Goal: Navigation & Orientation: Find specific page/section

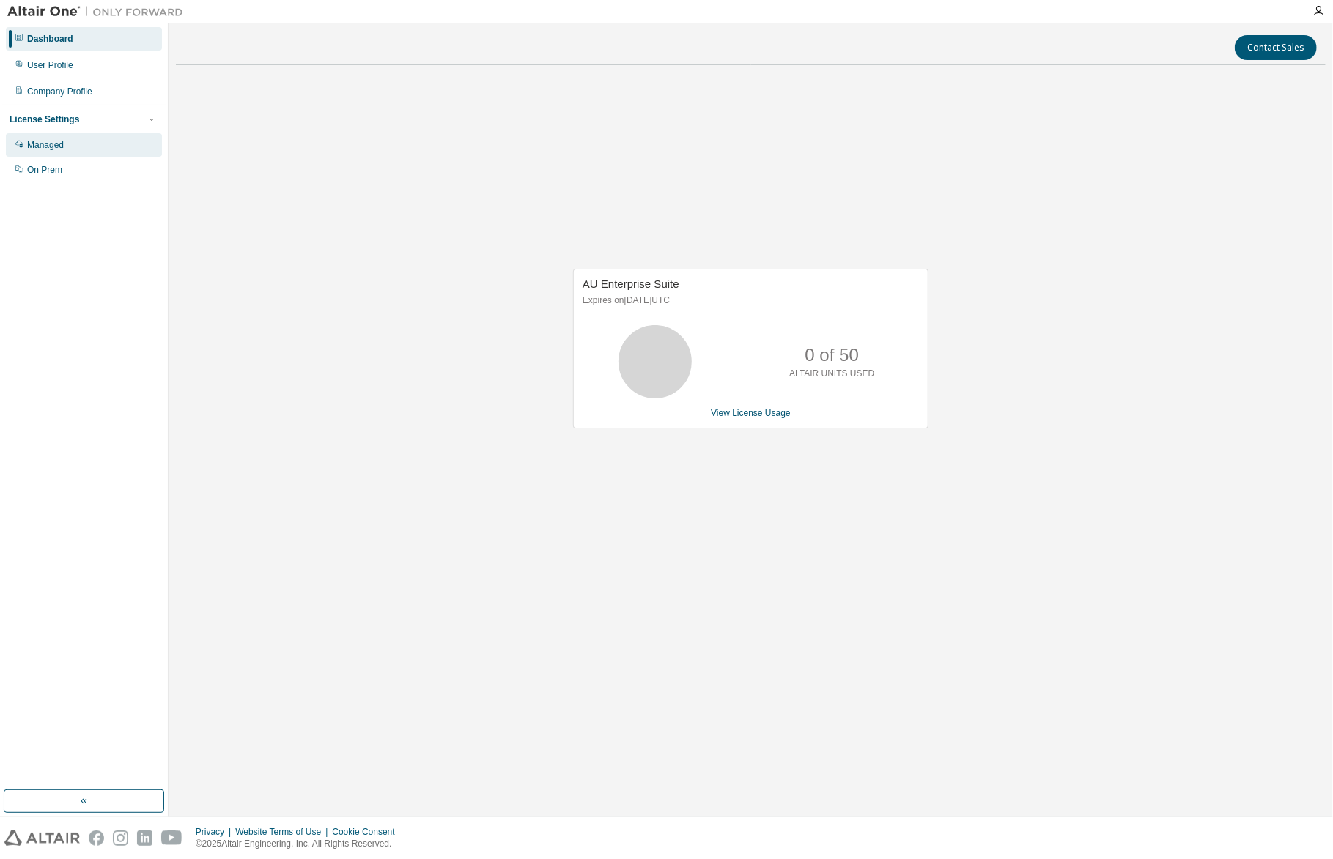
click at [64, 138] on div "Managed" at bounding box center [84, 144] width 156 height 23
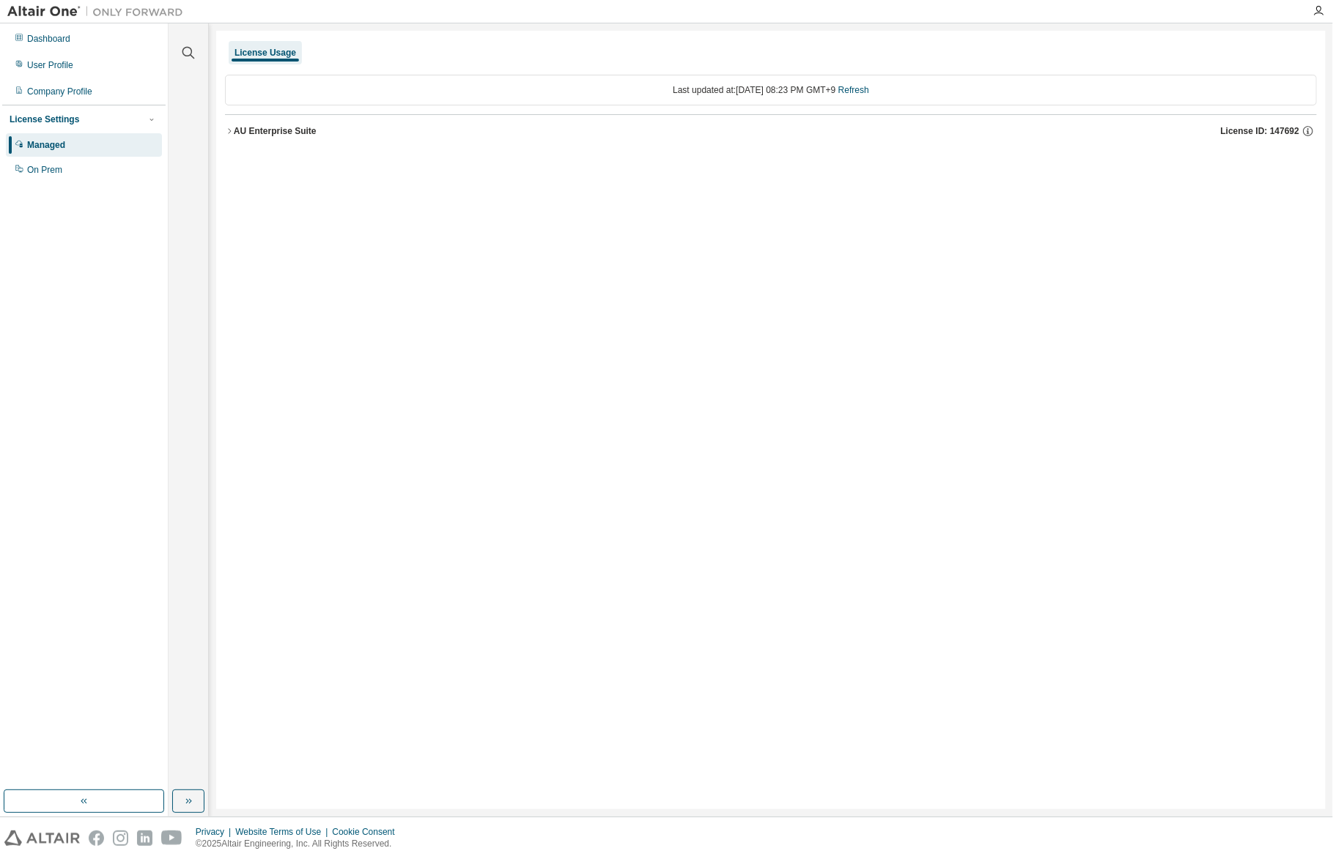
click at [230, 130] on icon "button" at bounding box center [229, 131] width 9 height 9
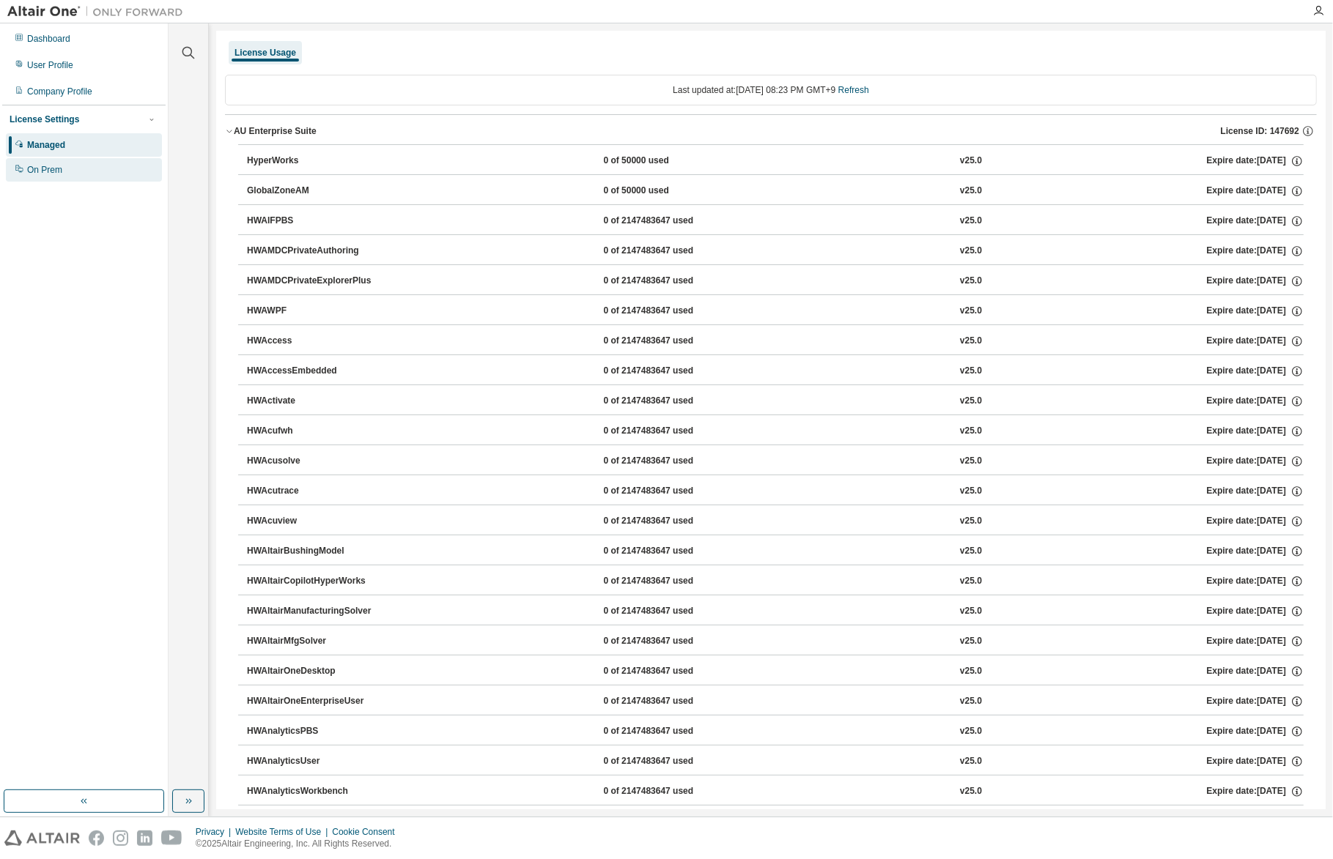
click at [41, 176] on div "On Prem" at bounding box center [84, 169] width 156 height 23
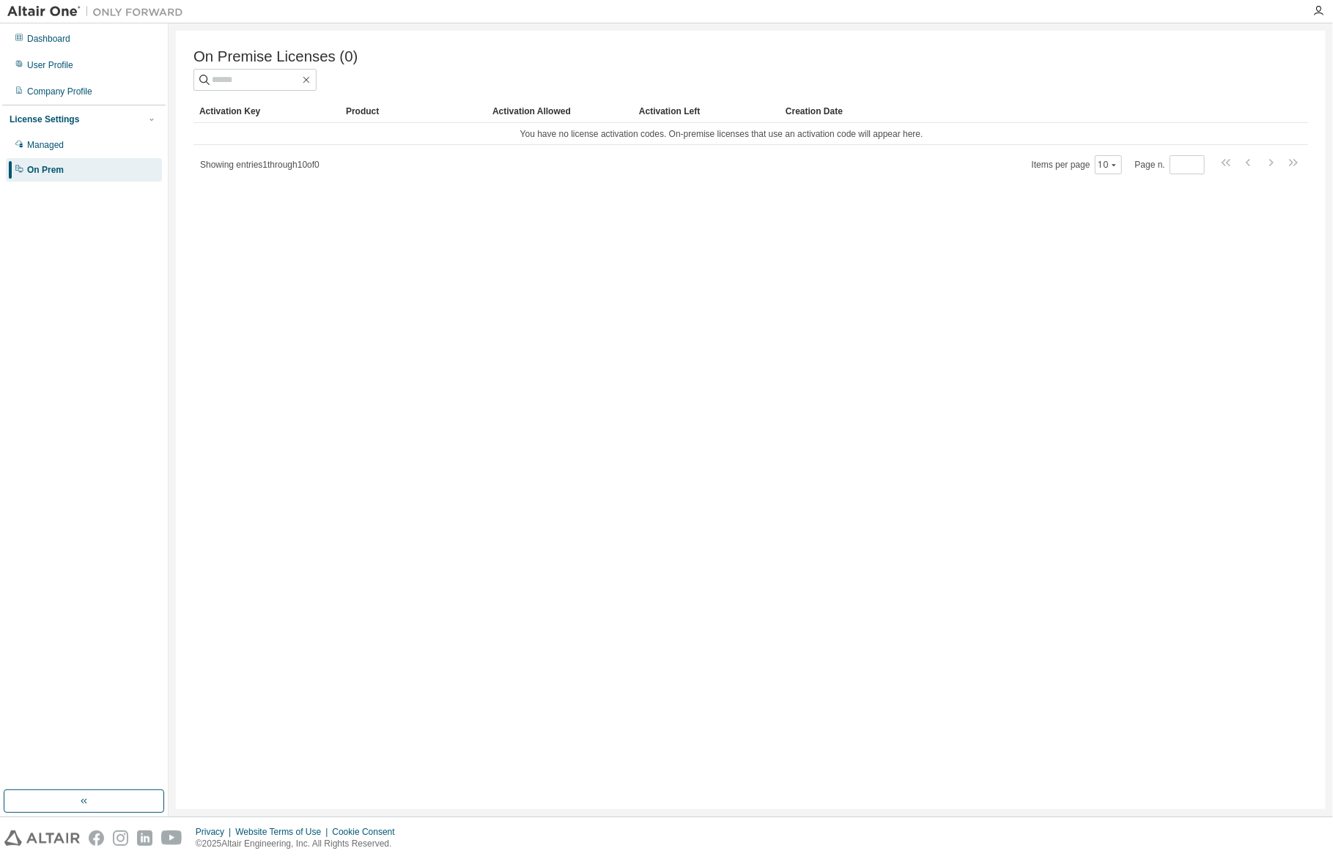
drag, startPoint x: 691, startPoint y: 43, endPoint x: 673, endPoint y: 75, distance: 37.1
click at [691, 43] on div "On Premise Licenses (0) Clear Load Save Save As Field Operator Value Select fil…" at bounding box center [751, 420] width 1150 height 779
click at [58, 141] on div "Managed" at bounding box center [45, 145] width 37 height 12
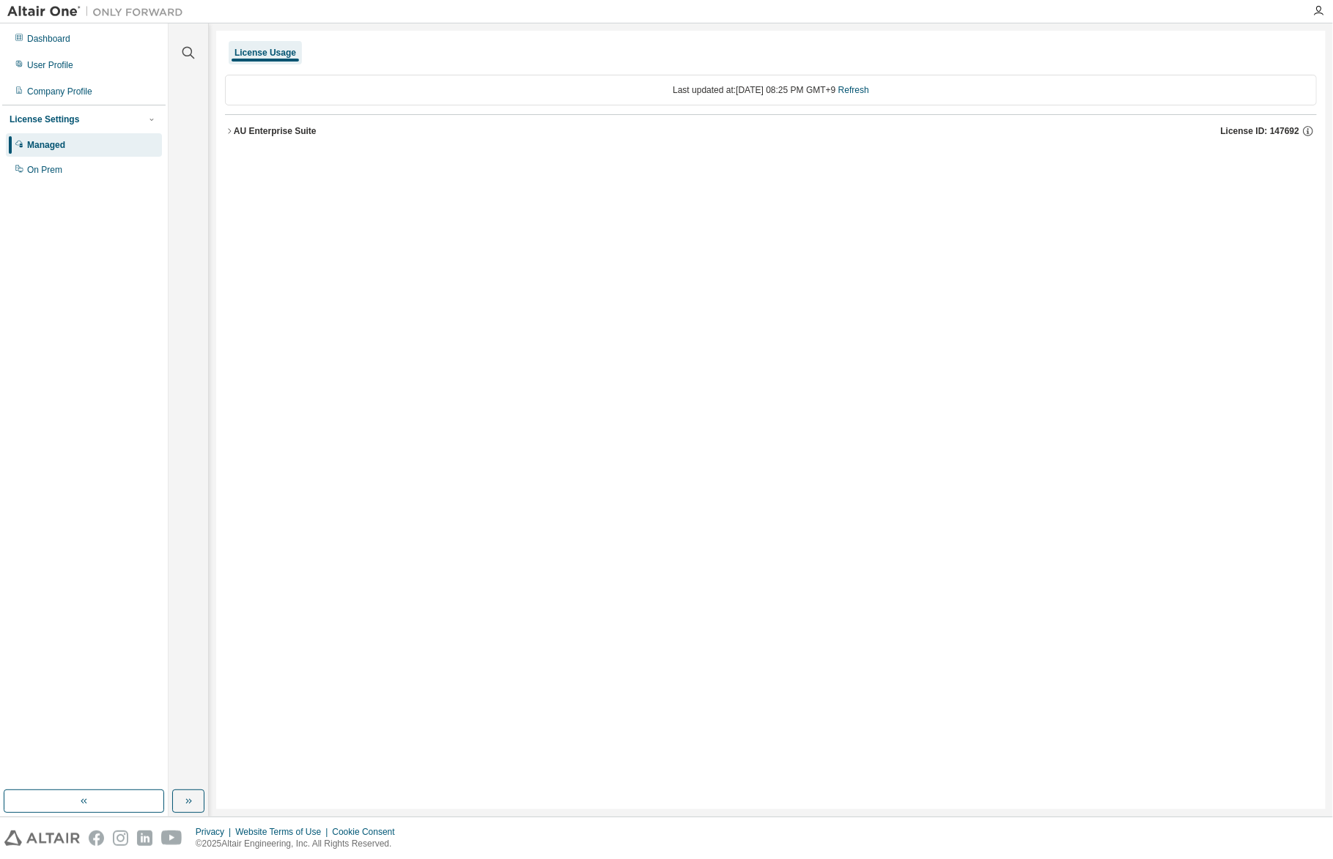
click at [232, 132] on icon "button" at bounding box center [229, 131] width 9 height 9
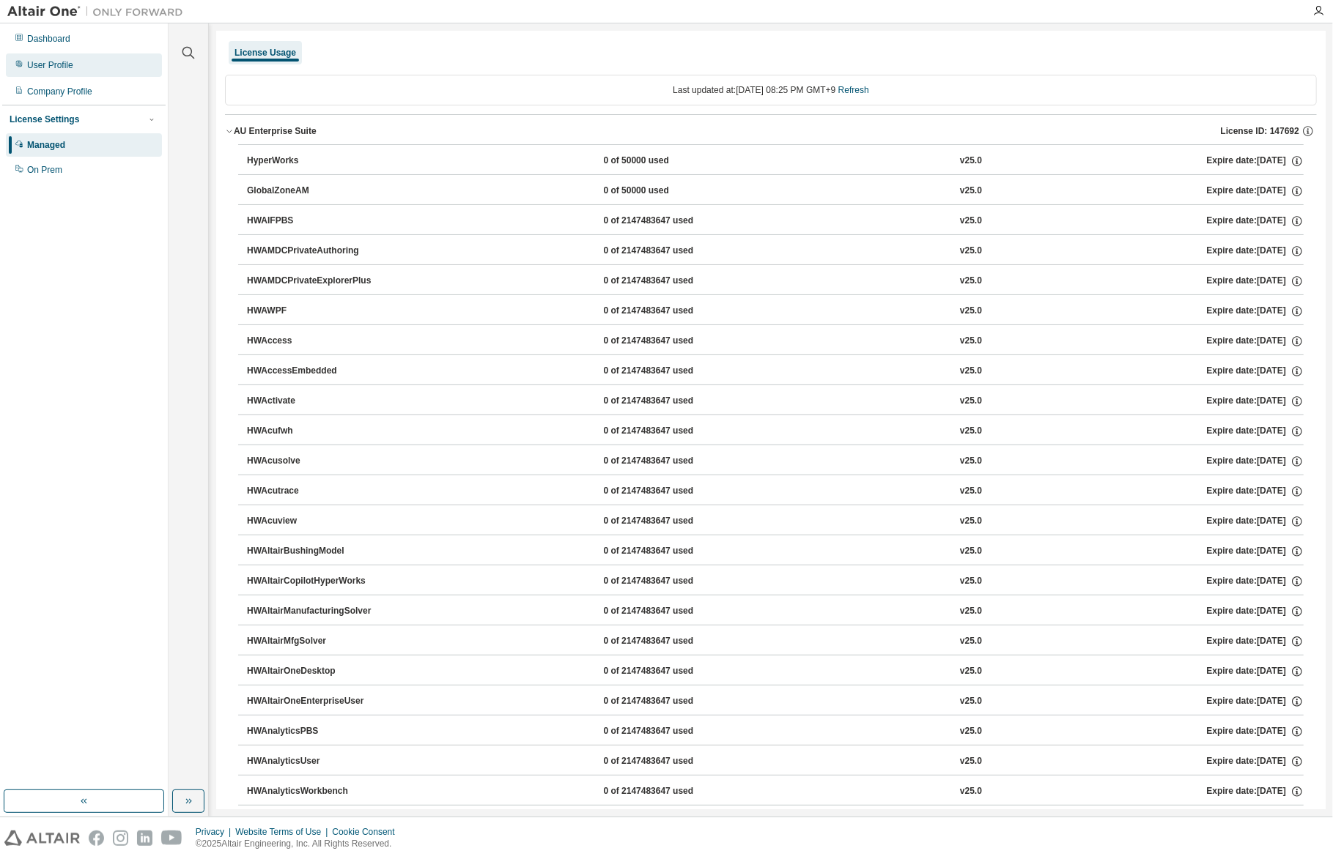
click at [61, 64] on div "User Profile" at bounding box center [50, 65] width 46 height 12
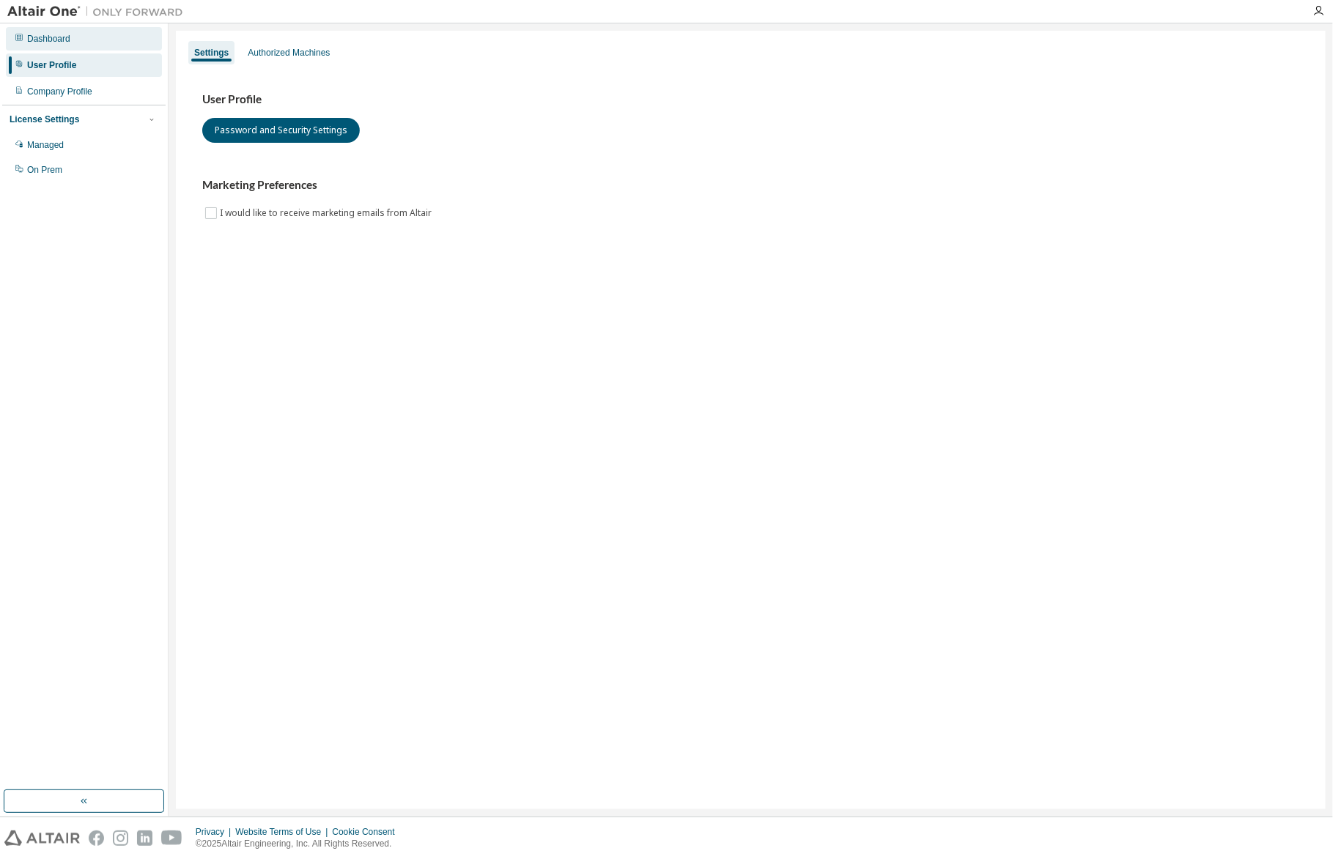
click at [59, 45] on div "Dashboard" at bounding box center [84, 38] width 156 height 23
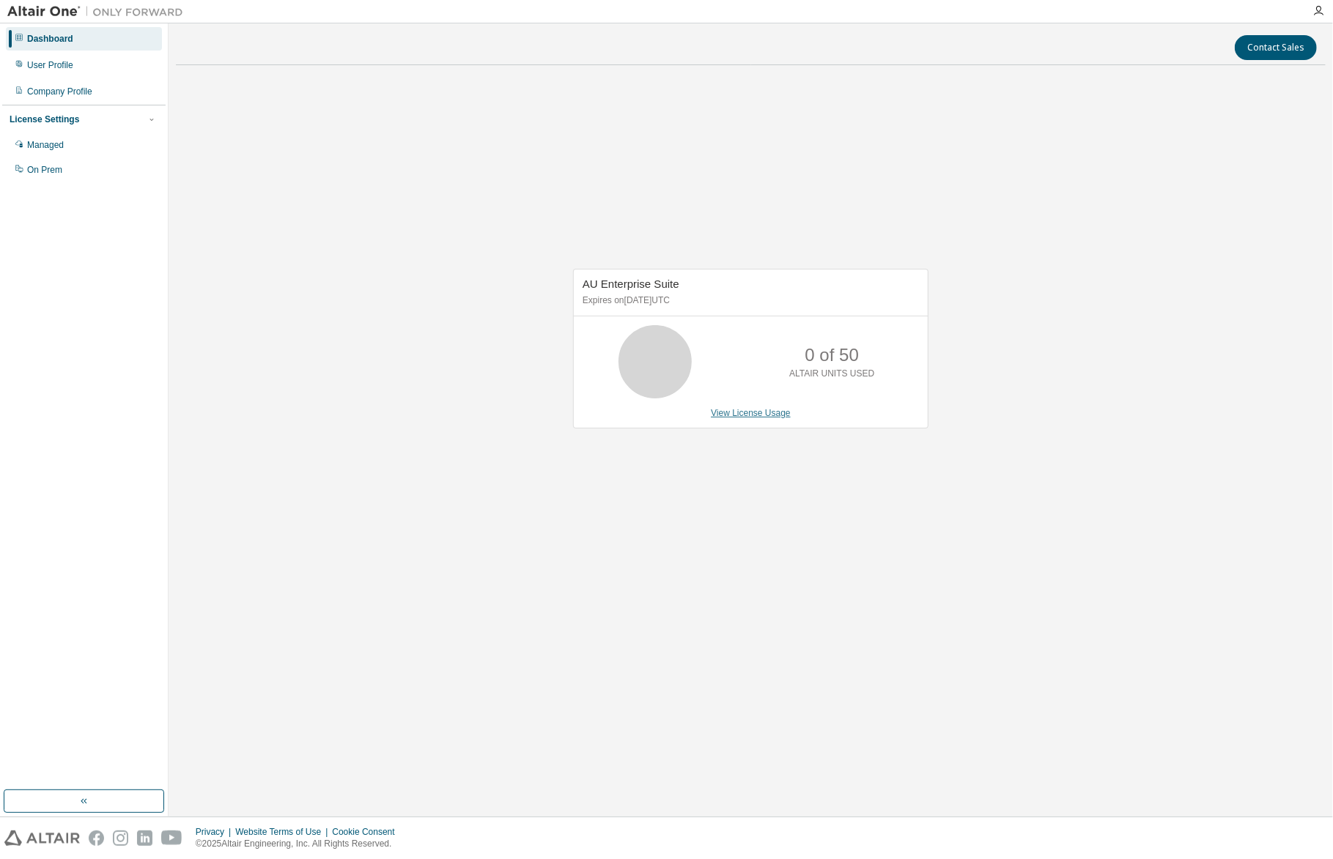
click at [755, 410] on link "View License Usage" at bounding box center [751, 413] width 80 height 10
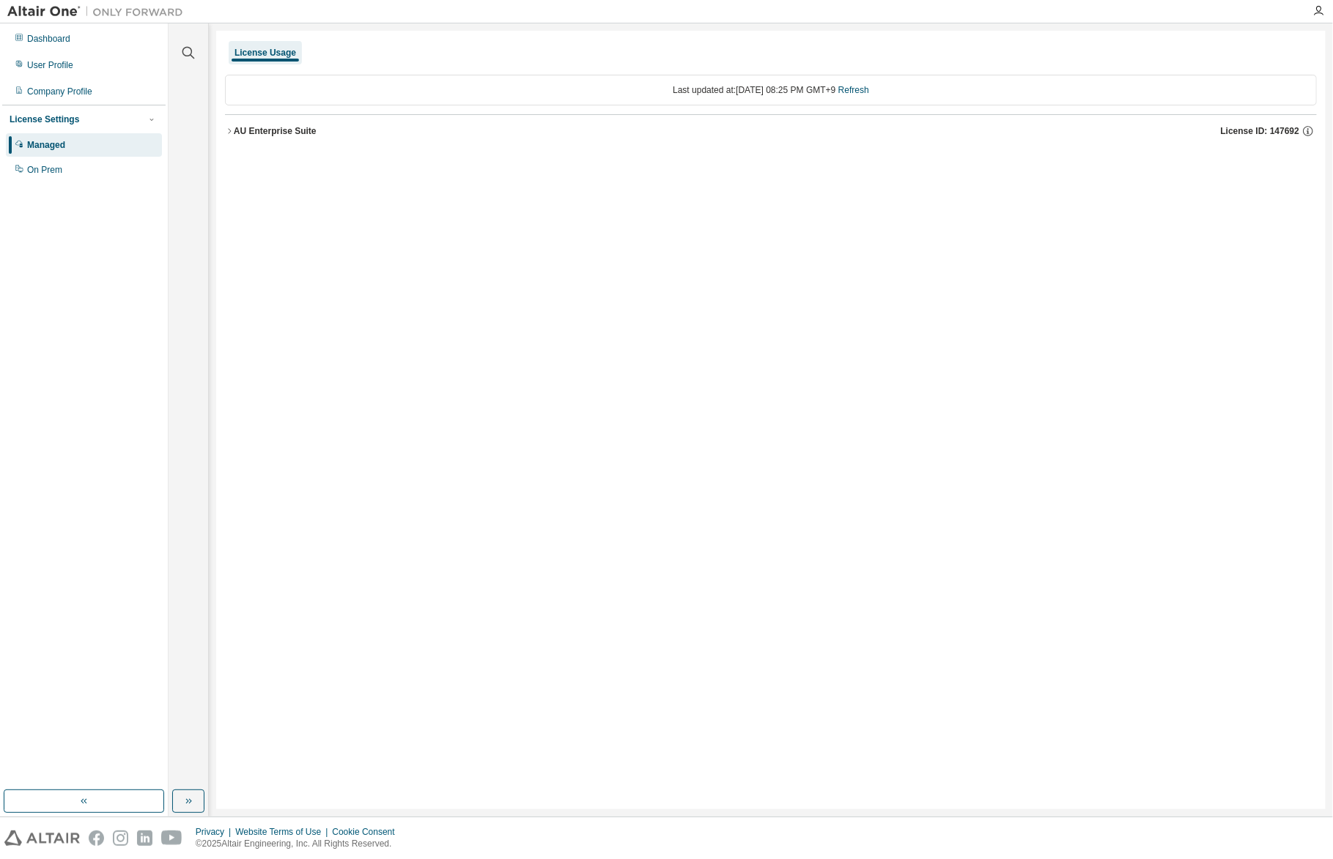
click at [1289, 125] on div "License ID: 147692" at bounding box center [1269, 131] width 96 height 13
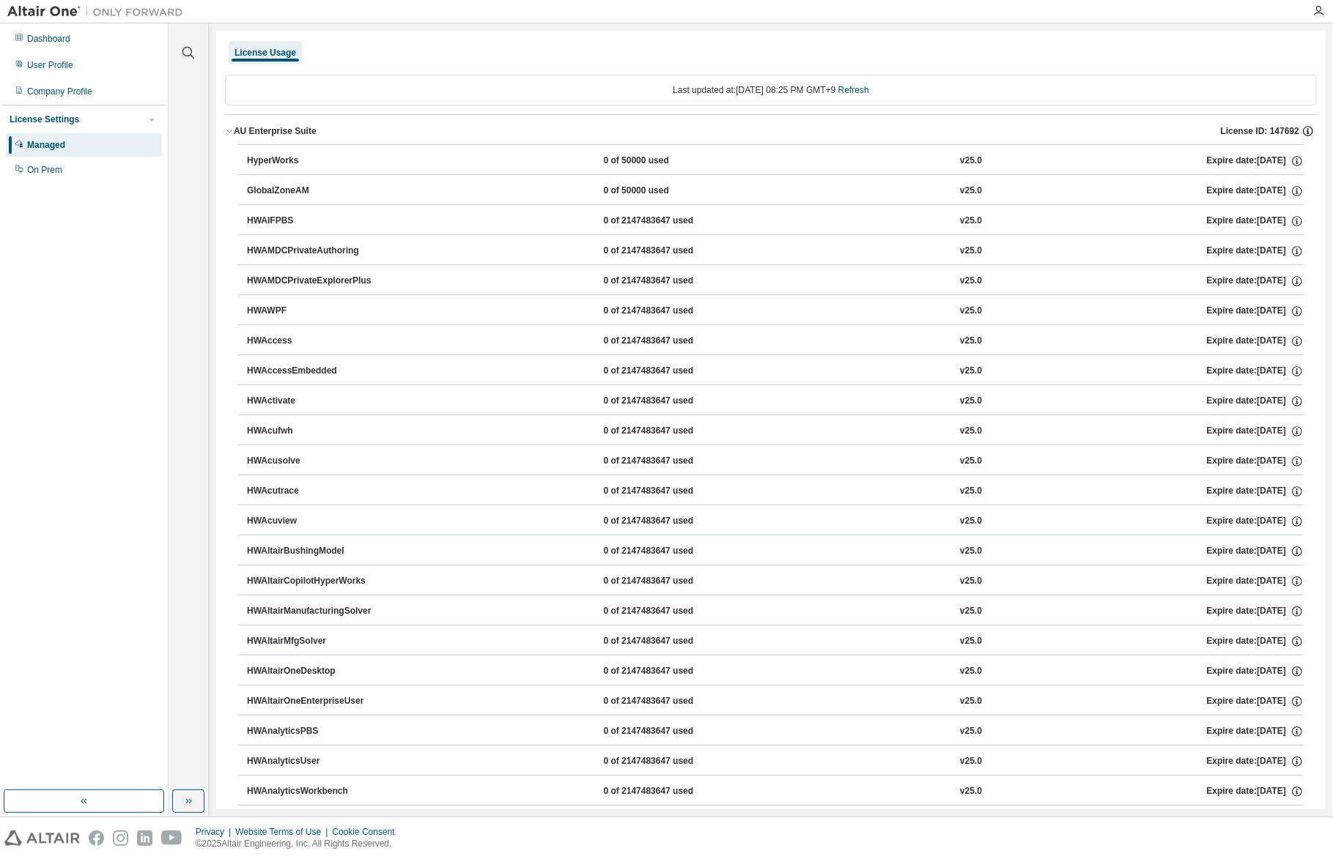
click at [1301, 129] on icon "button" at bounding box center [1307, 131] width 13 height 13
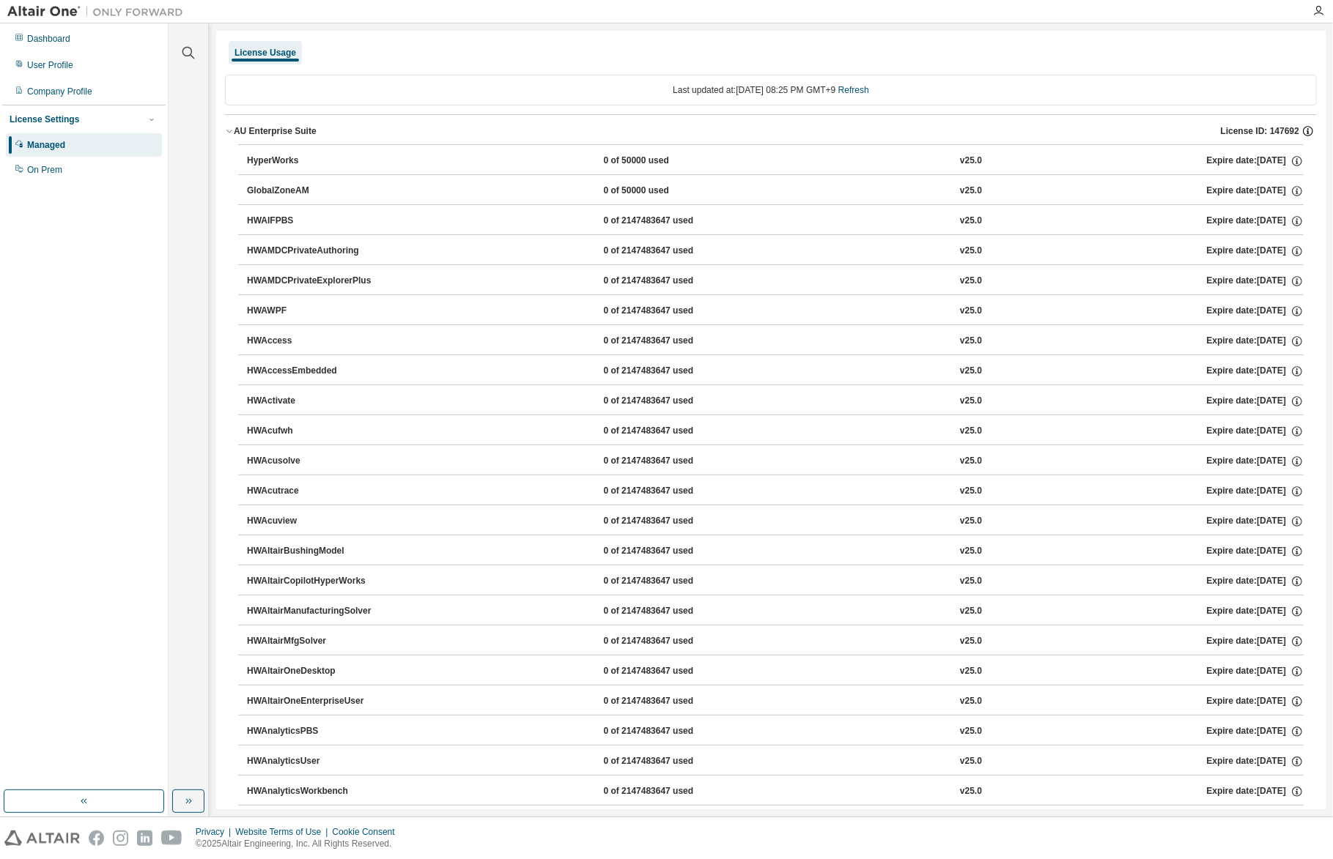
click at [1304, 131] on icon "button" at bounding box center [1307, 131] width 13 height 13
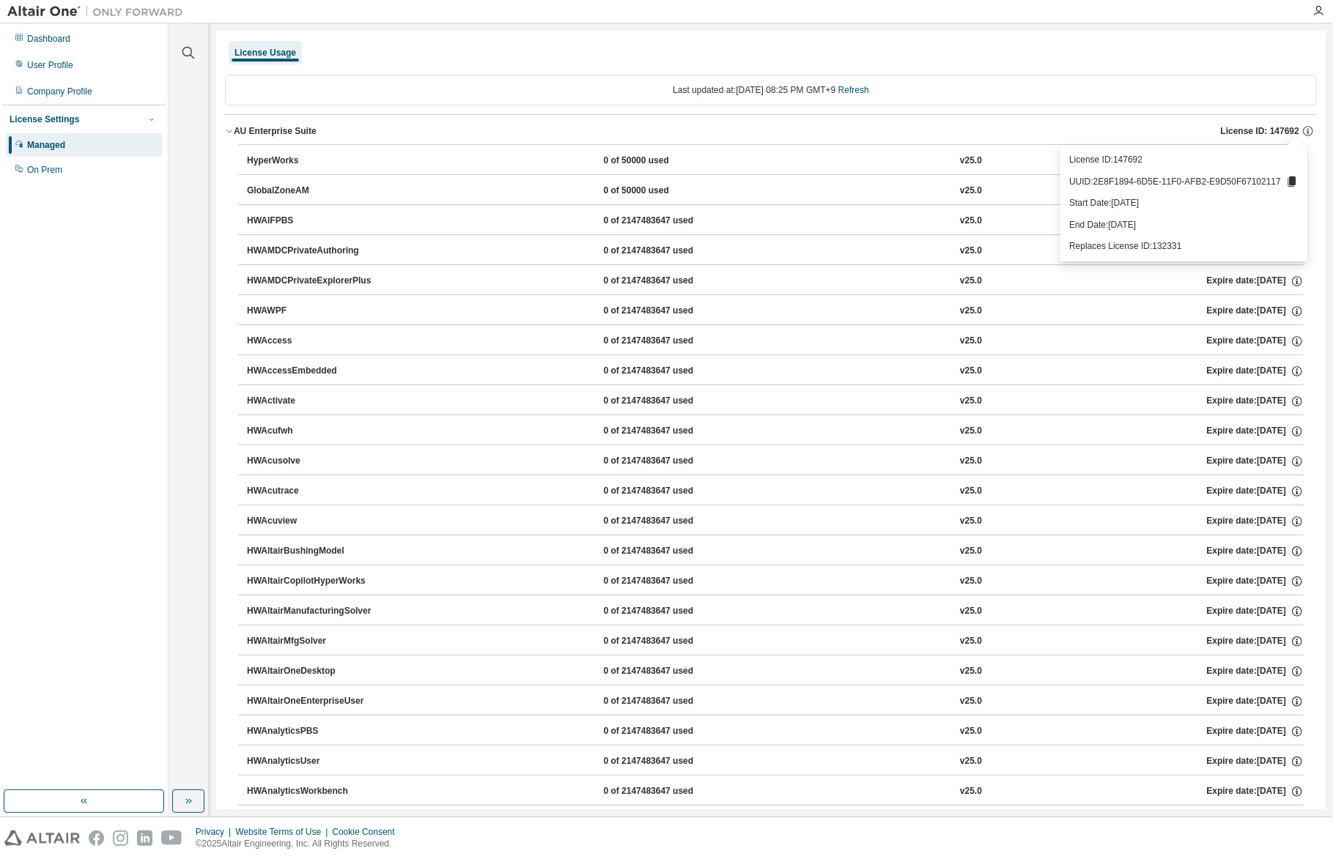
click at [1293, 180] on icon at bounding box center [1292, 182] width 8 height 10
click at [1035, 44] on div "License Usage" at bounding box center [771, 53] width 1092 height 26
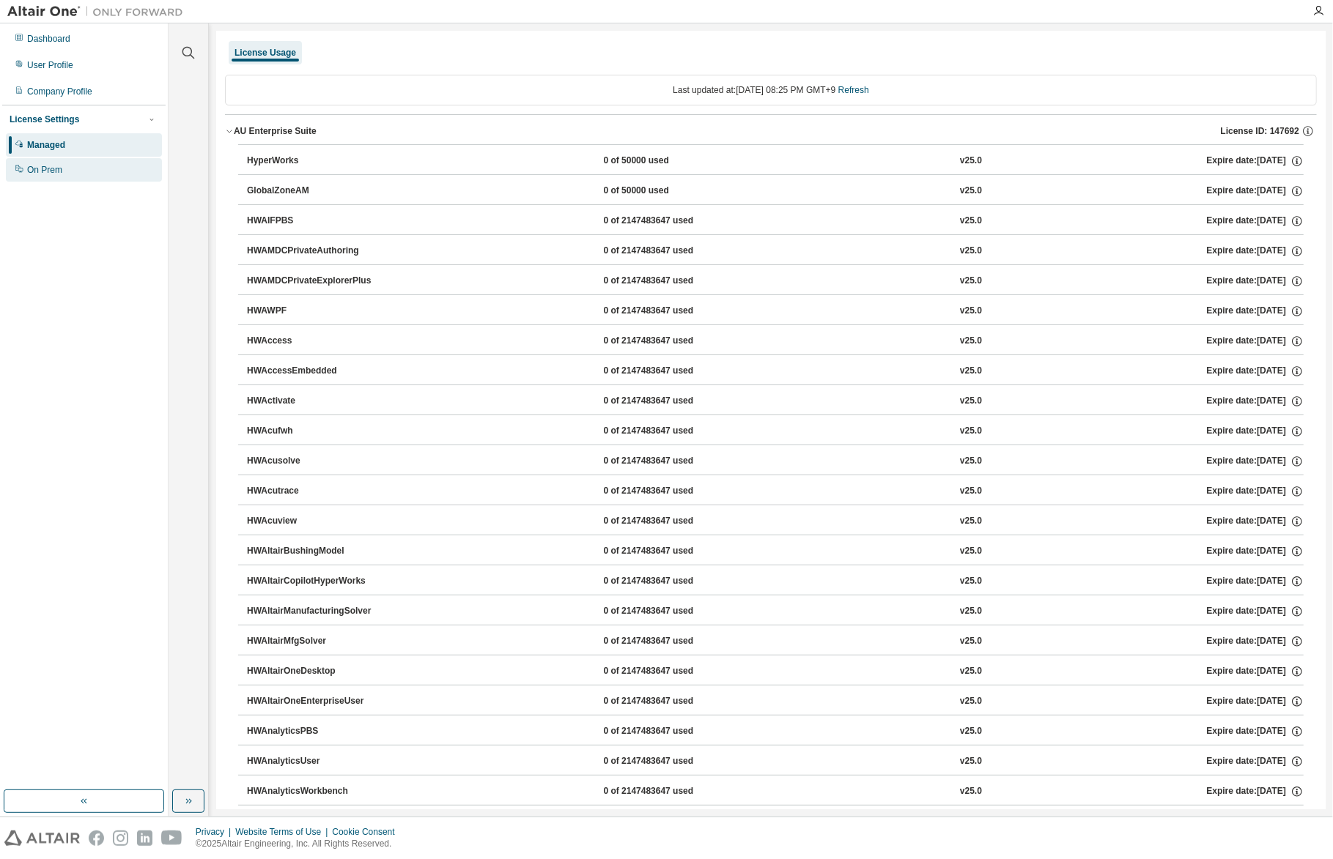
click at [50, 168] on div "On Prem" at bounding box center [44, 170] width 35 height 12
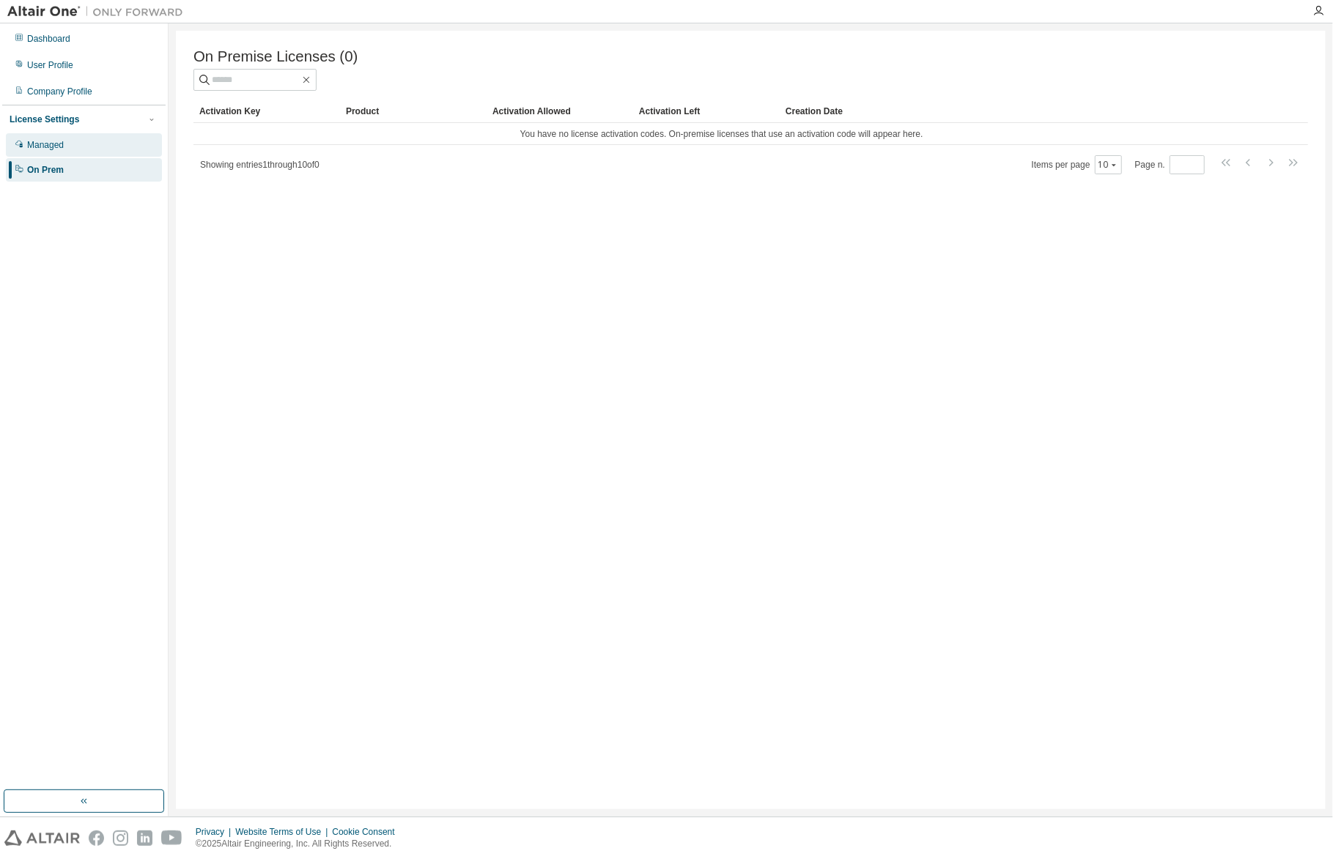
click at [69, 146] on div "Managed" at bounding box center [84, 144] width 156 height 23
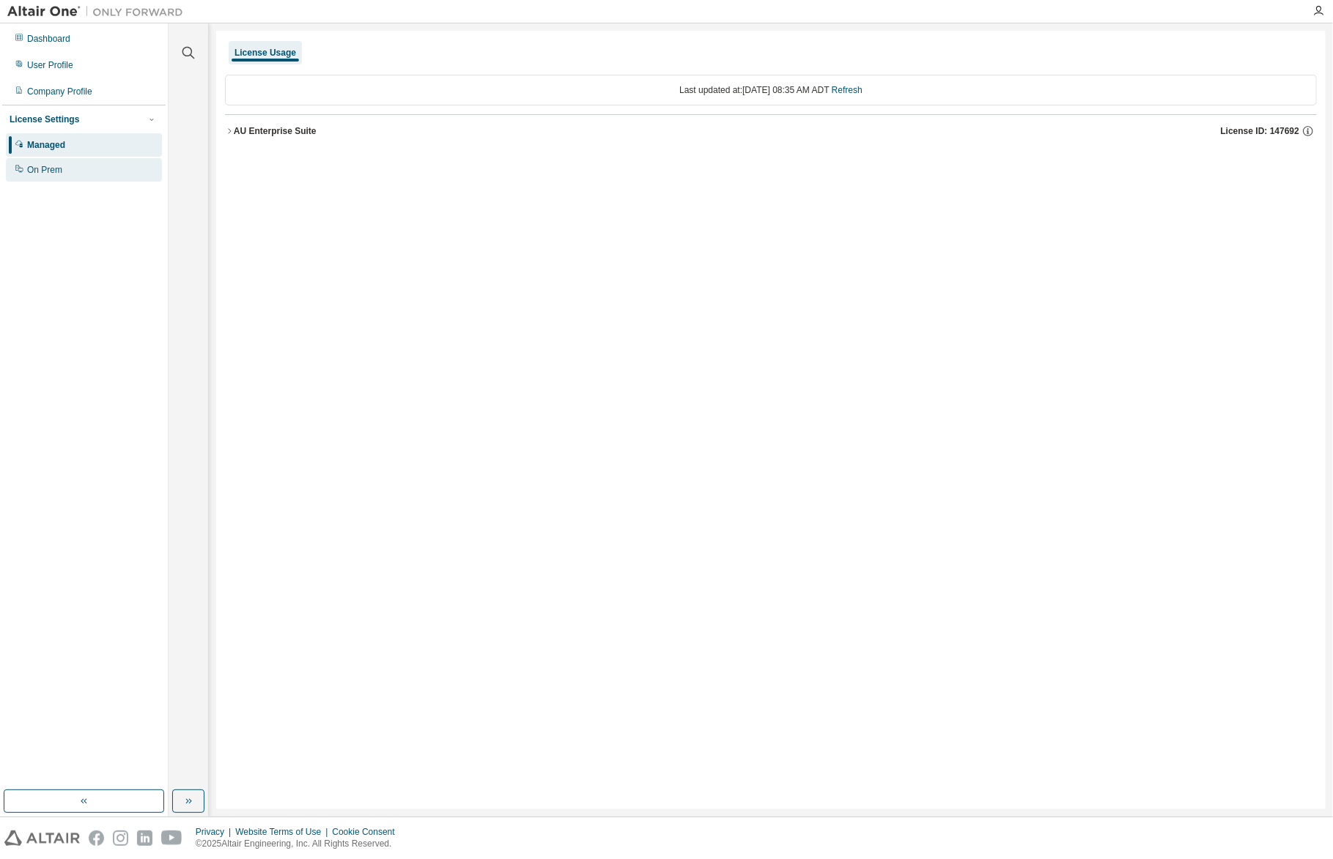
click at [50, 163] on div "On Prem" at bounding box center [84, 169] width 156 height 23
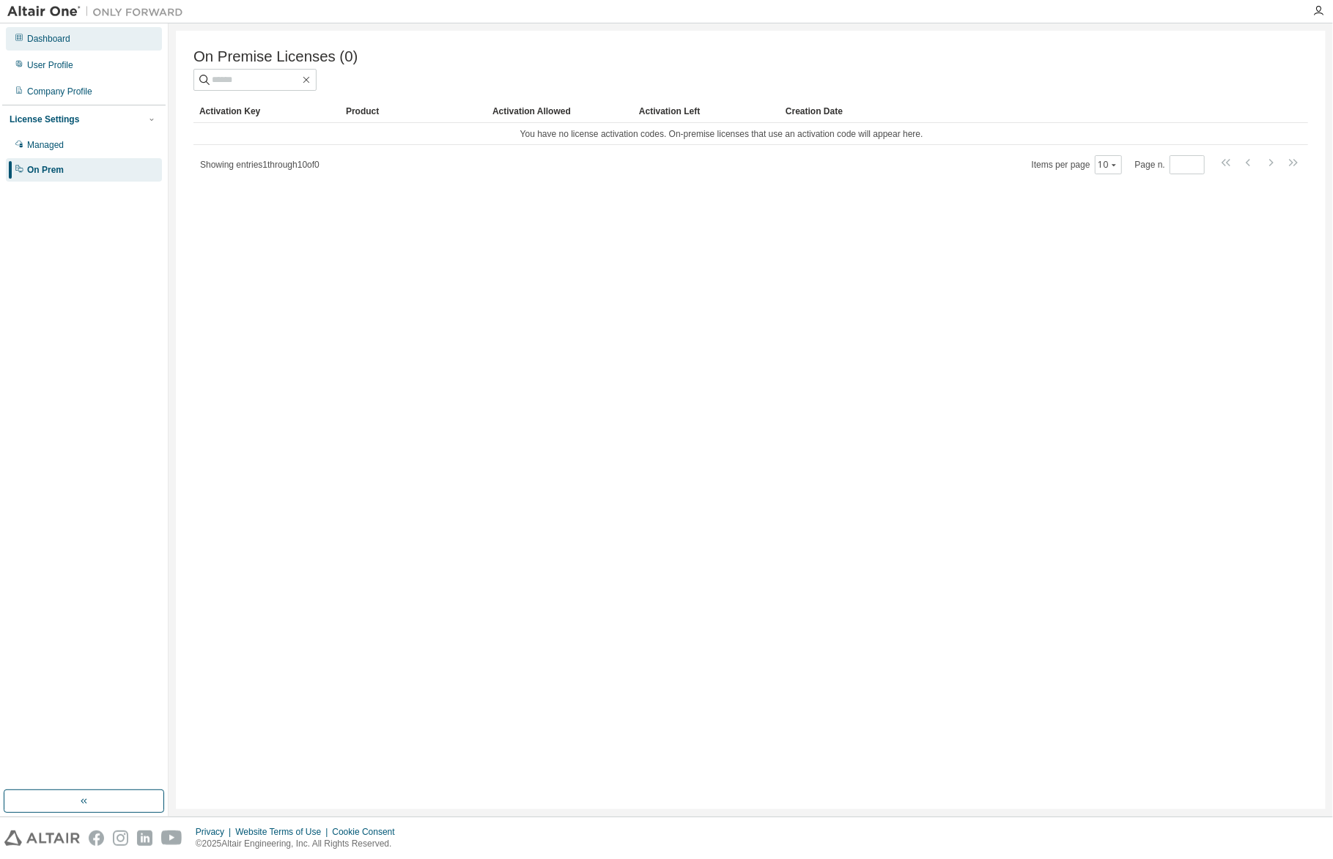
click at [51, 43] on div "Dashboard" at bounding box center [48, 39] width 43 height 12
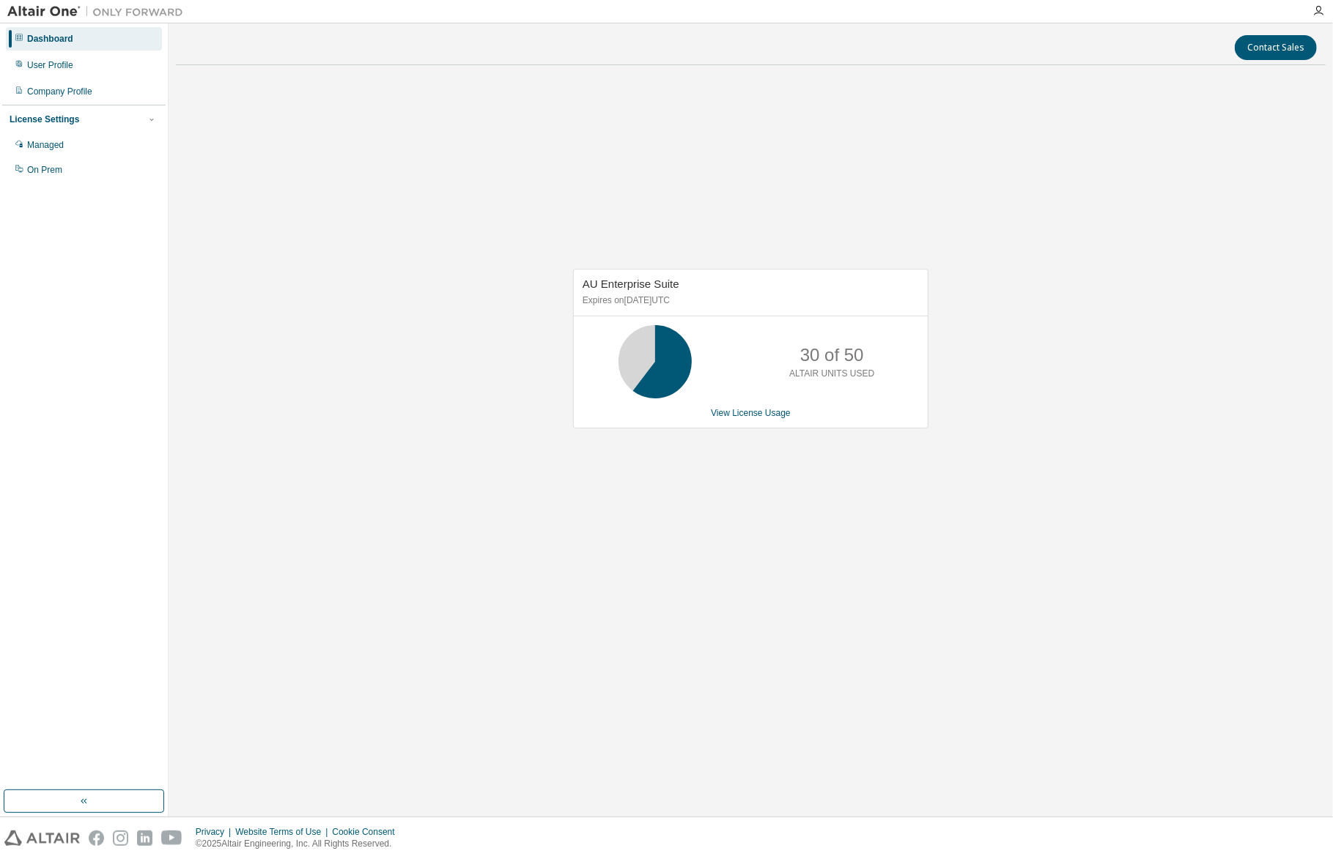
click at [418, 185] on div "AU Enterprise Suite Expires on [DATE] UTC 30 of 50 ALTAIR UNITS USED View Licen…" at bounding box center [751, 356] width 1150 height 558
click at [86, 84] on div "Company Profile" at bounding box center [84, 91] width 156 height 23
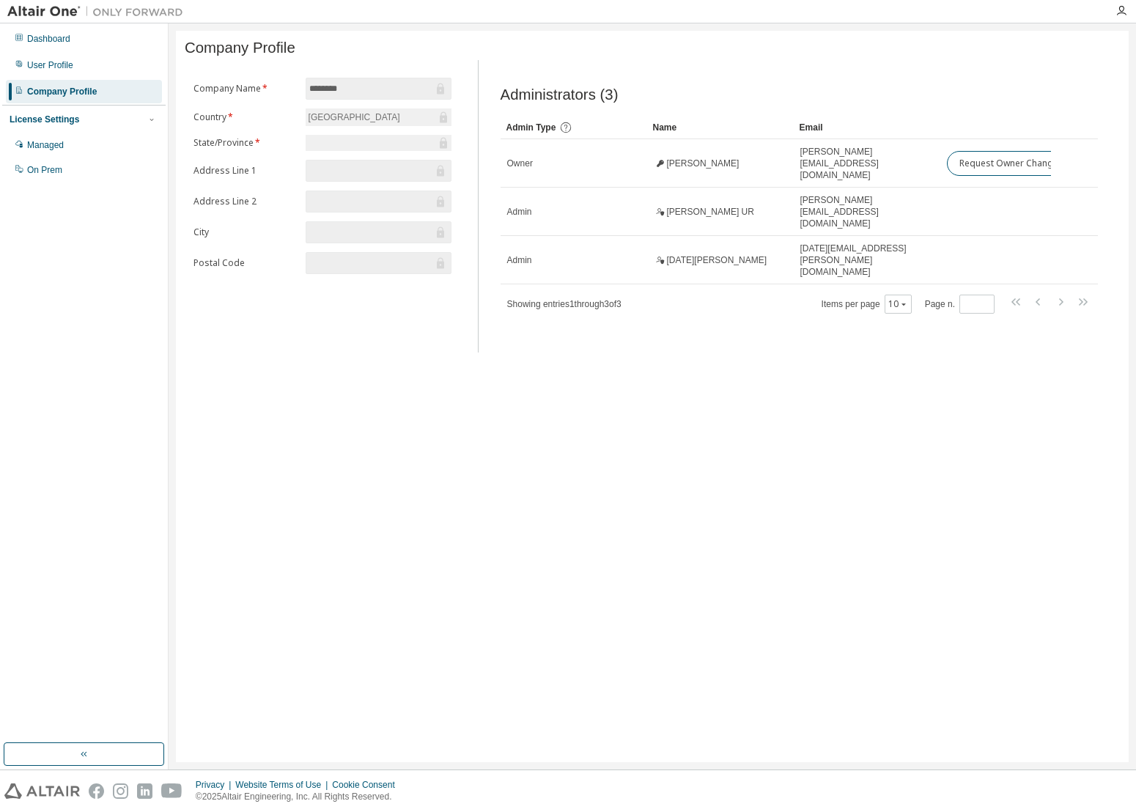
click at [114, 305] on div "Dashboard User Profile Company Profile License Settings Managed On Prem" at bounding box center [83, 383] width 163 height 715
